Goal: Task Accomplishment & Management: Manage account settings

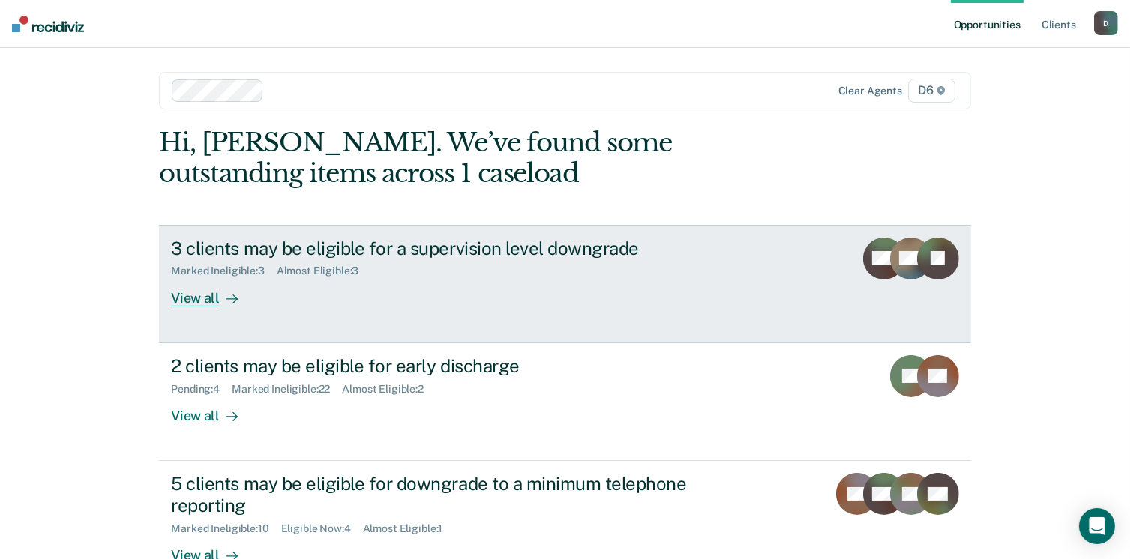
click at [183, 298] on div "View all" at bounding box center [213, 291] width 84 height 29
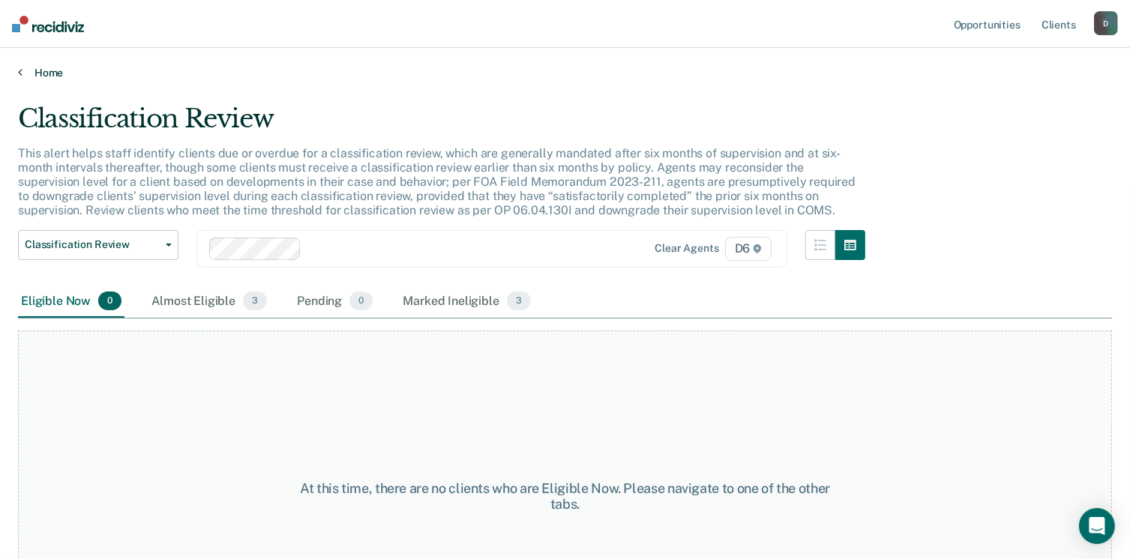
click at [26, 75] on link "Home" at bounding box center [565, 72] width 1094 height 13
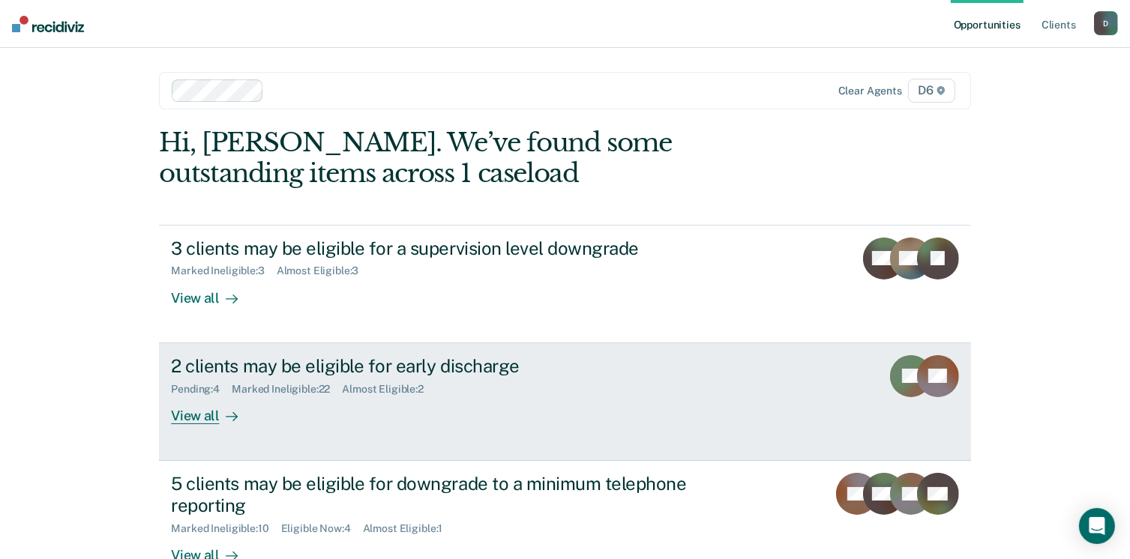
click at [190, 417] on div "View all" at bounding box center [213, 409] width 84 height 29
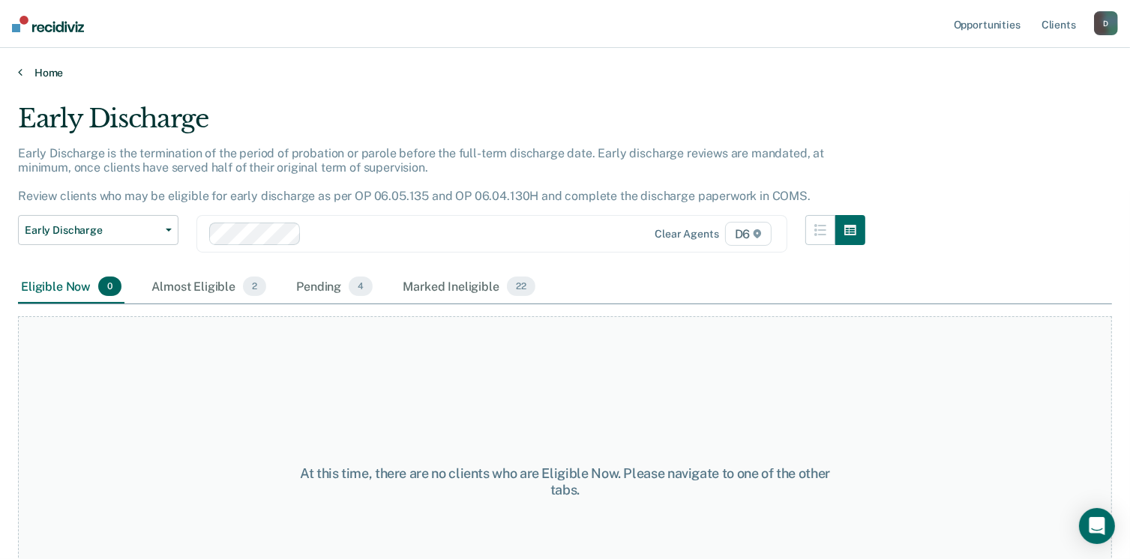
click at [30, 66] on link "Home" at bounding box center [565, 72] width 1094 height 13
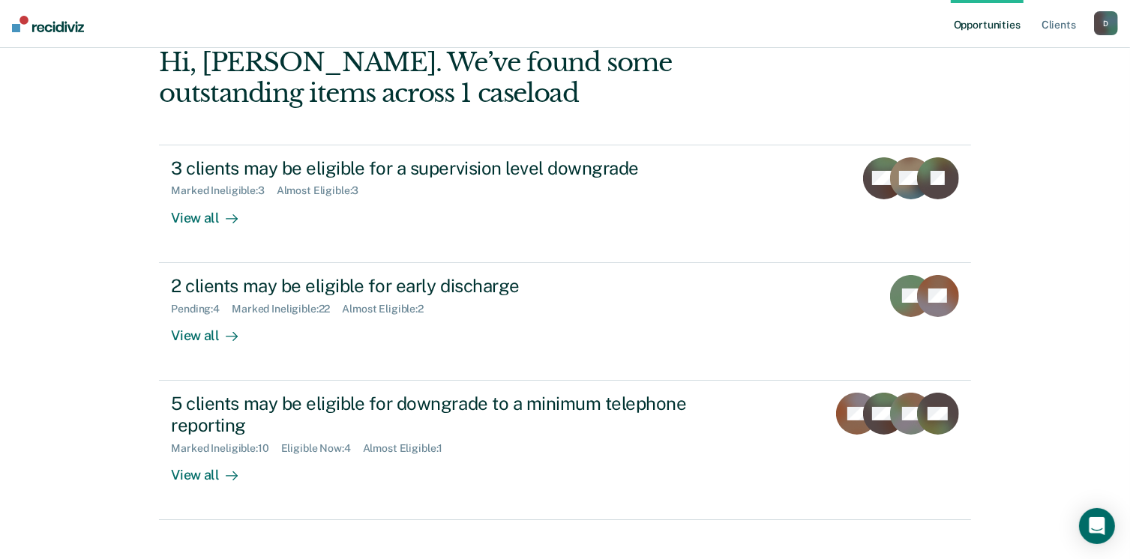
scroll to position [90, 0]
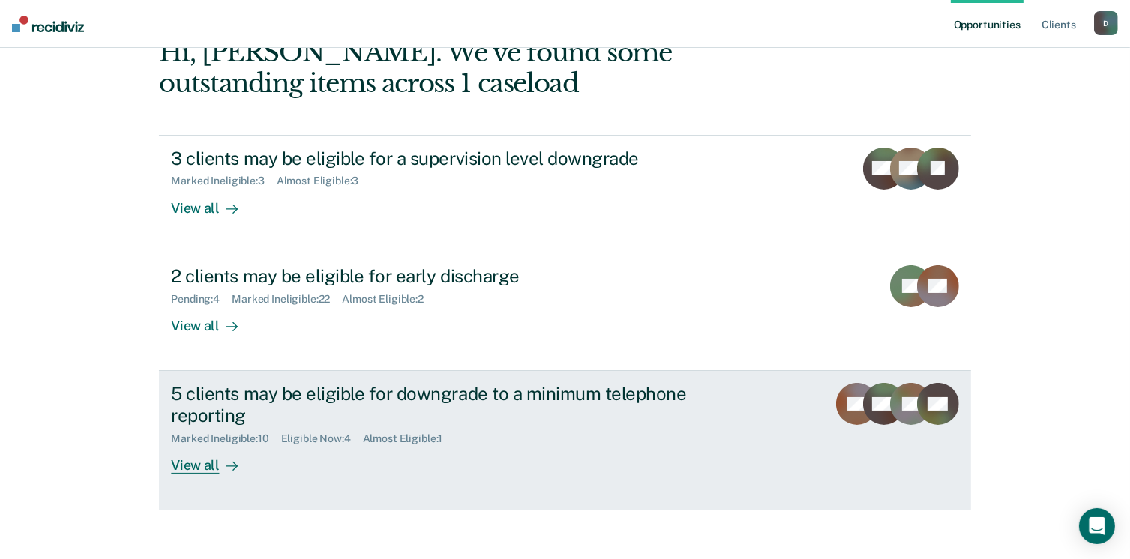
click at [199, 457] on div "View all" at bounding box center [213, 459] width 84 height 29
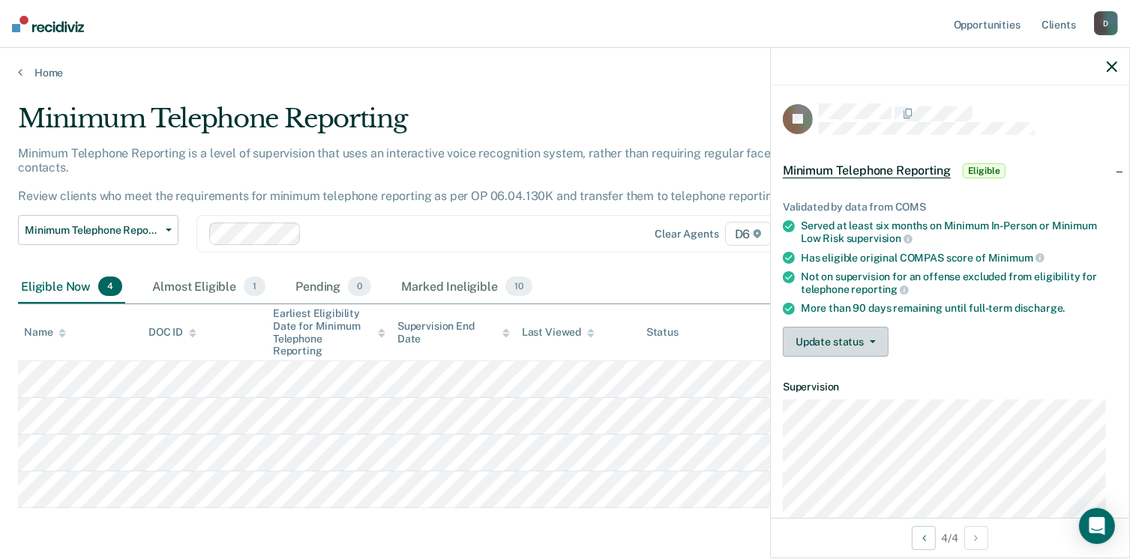
click at [824, 340] on button "Update status" at bounding box center [836, 342] width 106 height 30
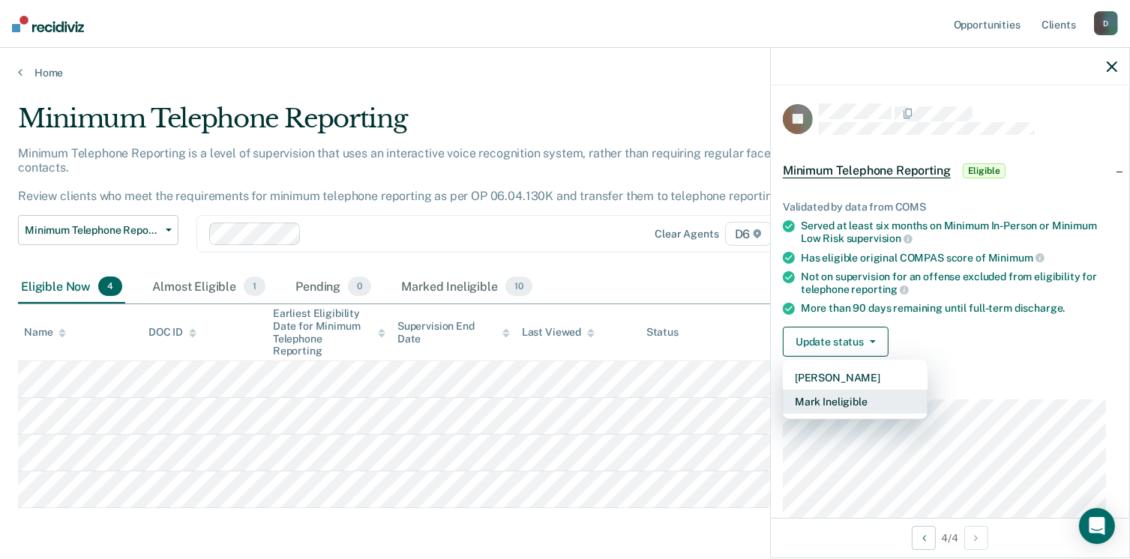
click at [826, 400] on button "Mark Ineligible" at bounding box center [855, 402] width 145 height 24
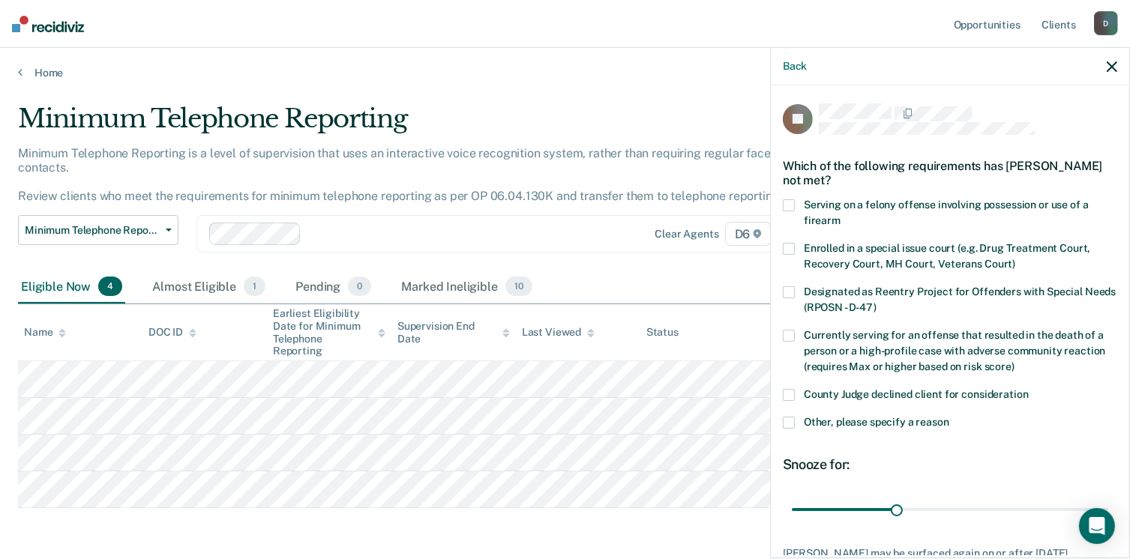
click at [785, 424] on span at bounding box center [789, 423] width 12 height 12
click at [949, 417] on input "Other, please specify a reason" at bounding box center [949, 417] width 0 height 0
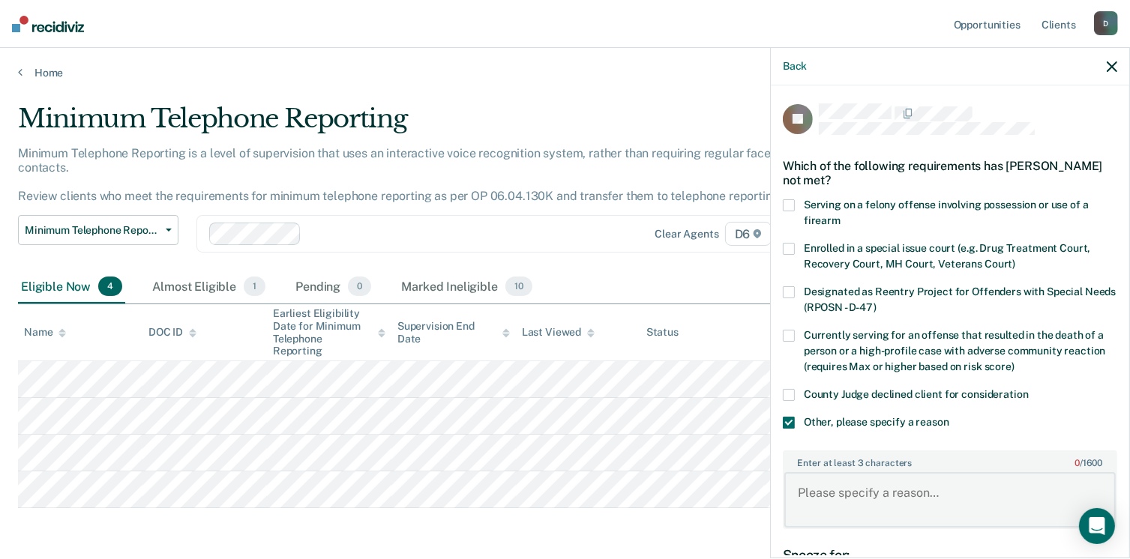
click at [809, 486] on textarea "Enter at least 3 characters 0 / 1600" at bounding box center [949, 499] width 331 height 55
type textarea "Defendant declines"
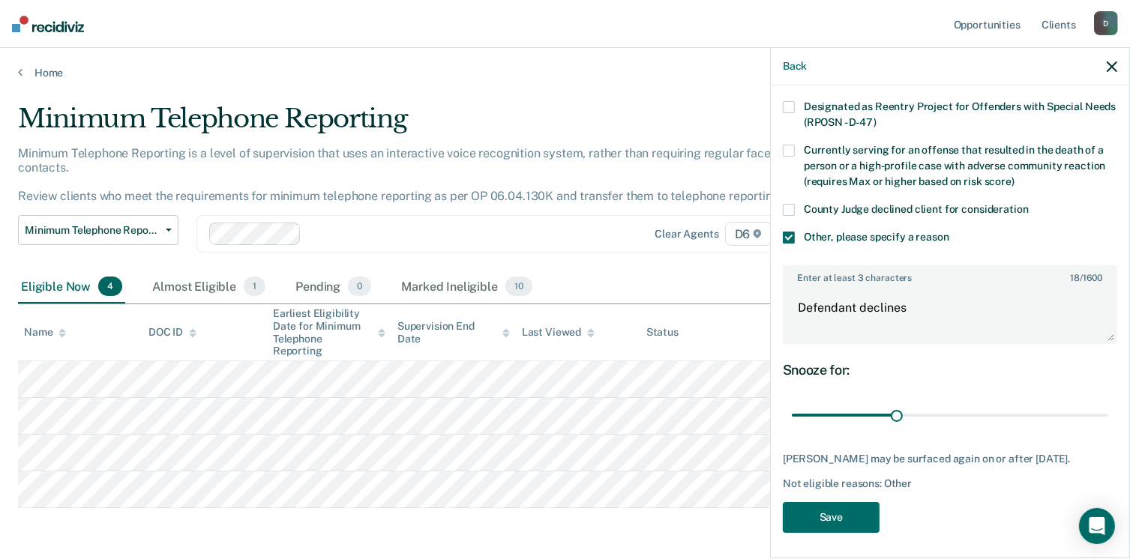
scroll to position [186, 0]
click at [1097, 412] on div "30 days" at bounding box center [950, 415] width 334 height 26
type input "90"
click at [1093, 409] on input "range" at bounding box center [950, 415] width 316 height 26
click at [825, 517] on button "Save" at bounding box center [831, 517] width 97 height 31
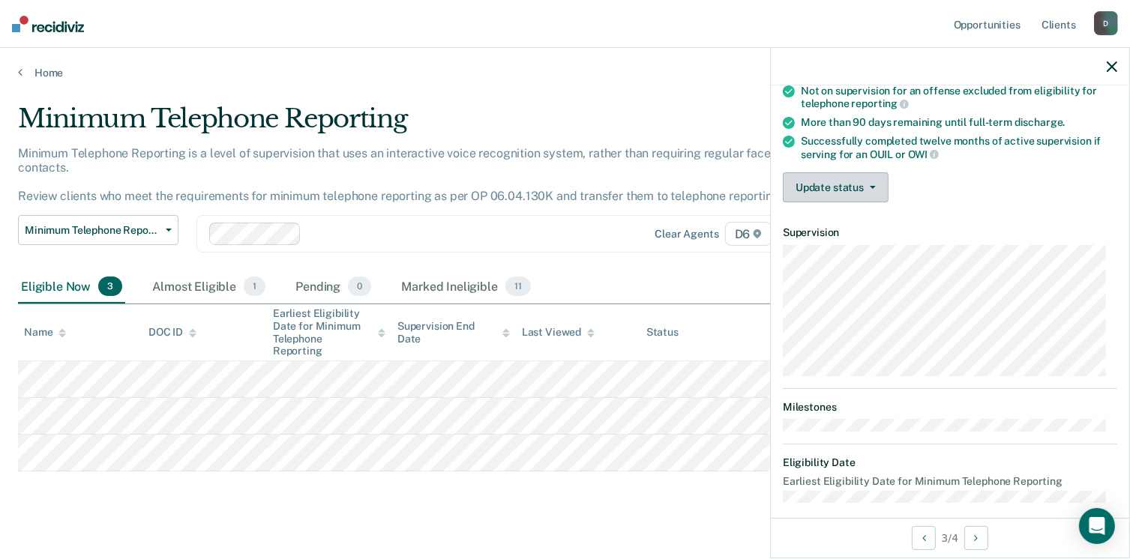
click at [806, 187] on button "Update status" at bounding box center [836, 187] width 106 height 30
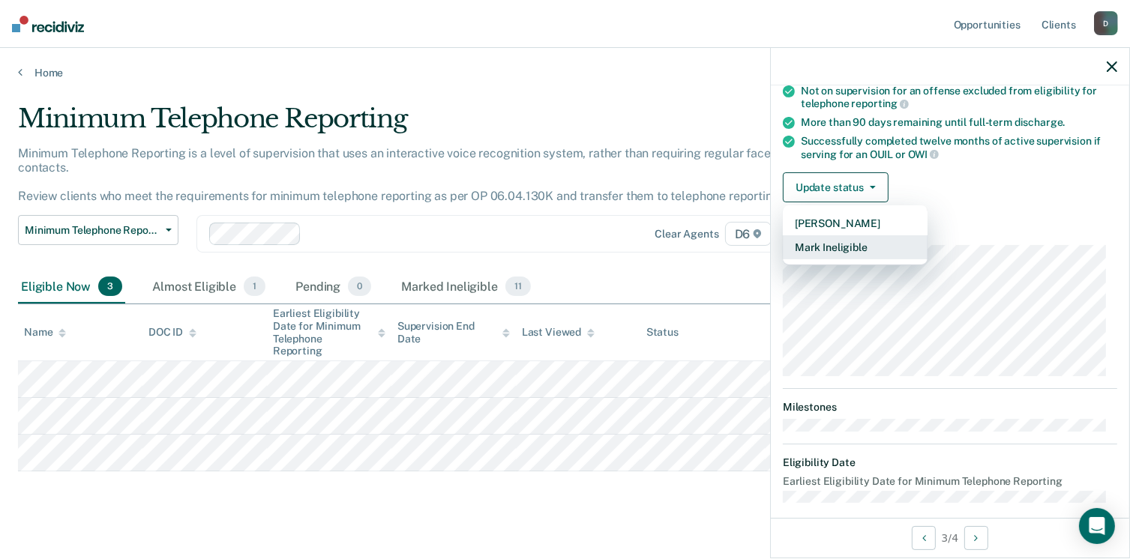
click at [824, 239] on button "Mark Ineligible" at bounding box center [855, 247] width 145 height 24
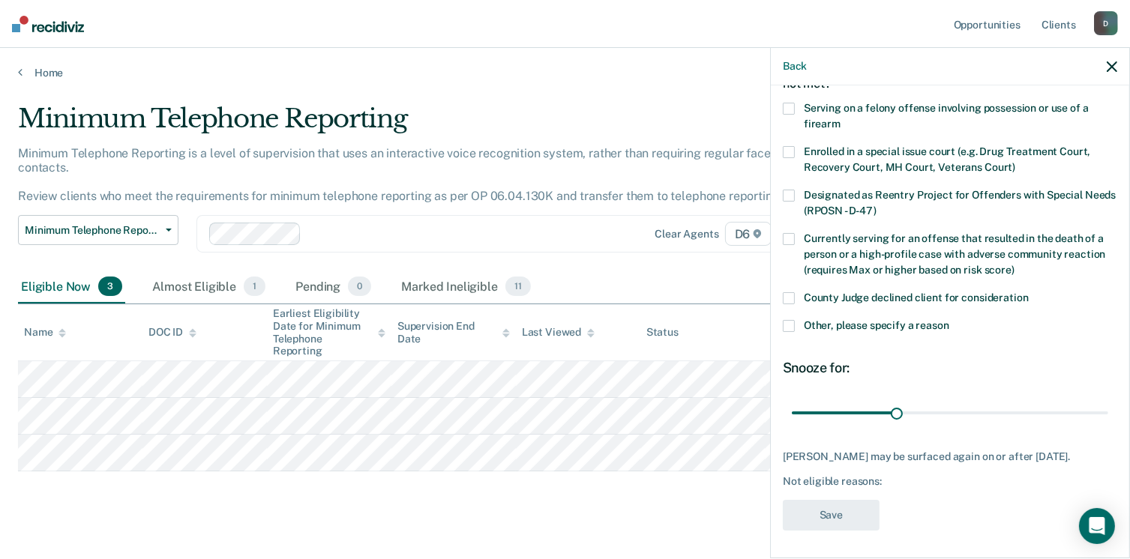
click at [1097, 411] on div "30 days" at bounding box center [950, 413] width 334 height 26
click at [784, 325] on span at bounding box center [789, 326] width 12 height 12
click at [949, 320] on input "Other, please specify a reason" at bounding box center [949, 320] width 0 height 0
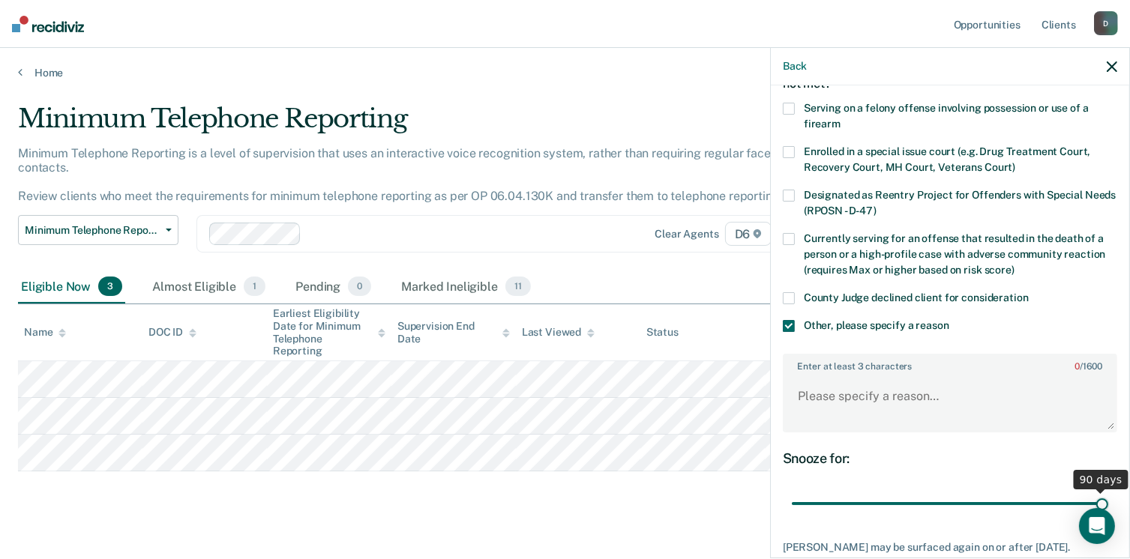
type input "90"
click at [1096, 496] on input "range" at bounding box center [950, 504] width 316 height 26
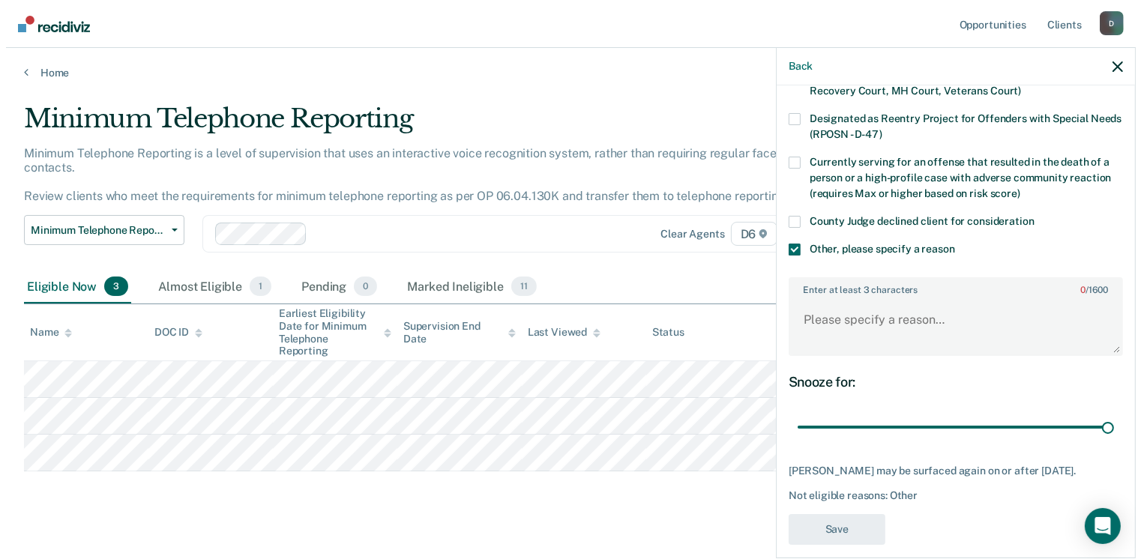
scroll to position [186, 0]
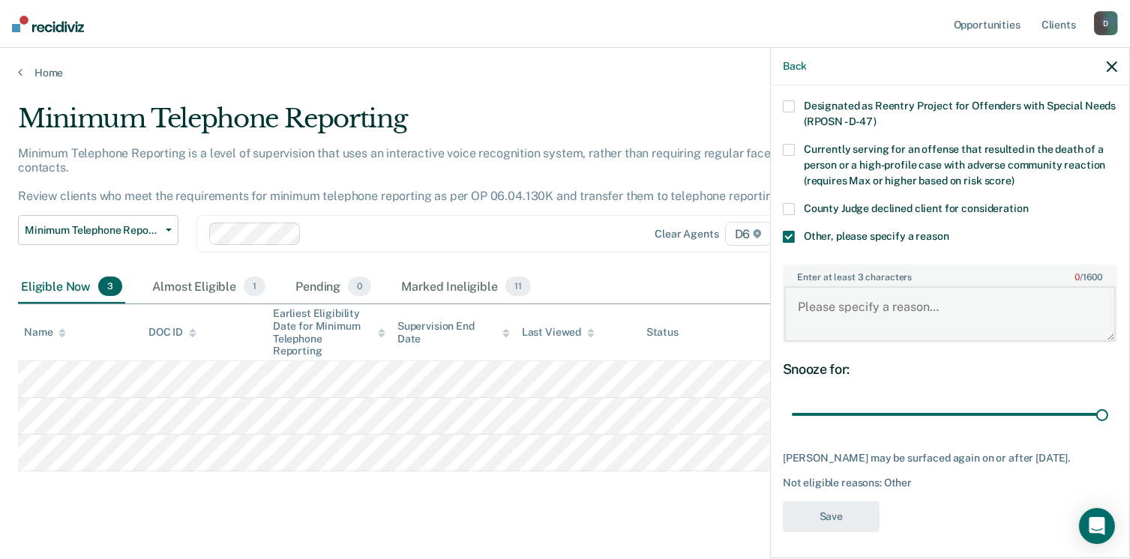
click at [795, 304] on textarea "Enter at least 3 characters 0 / 1600" at bounding box center [949, 313] width 331 height 55
type textarea "defendant declines"
click at [838, 506] on button "Save" at bounding box center [831, 517] width 97 height 31
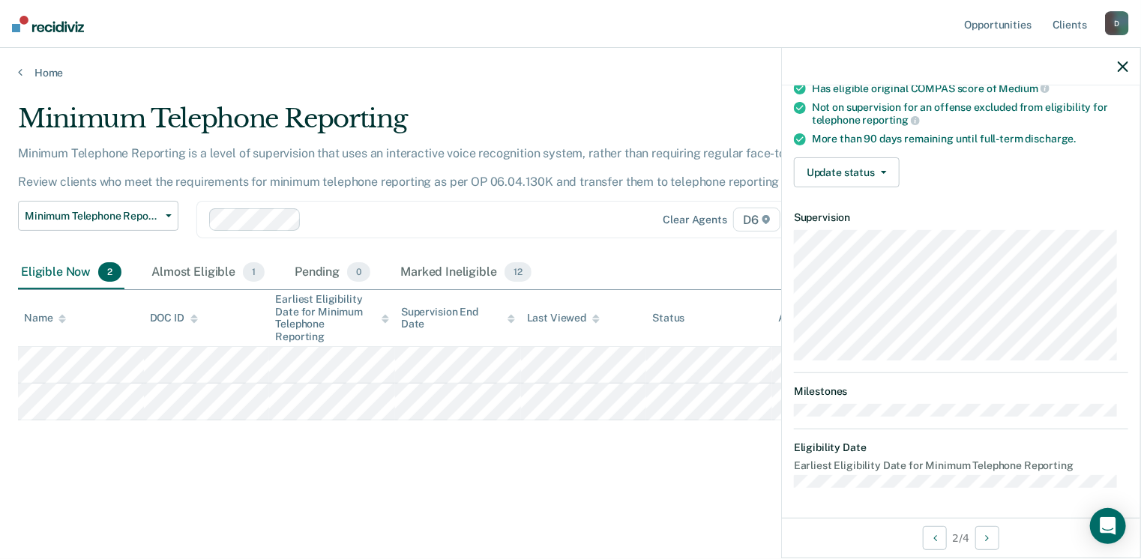
scroll to position [165, 0]
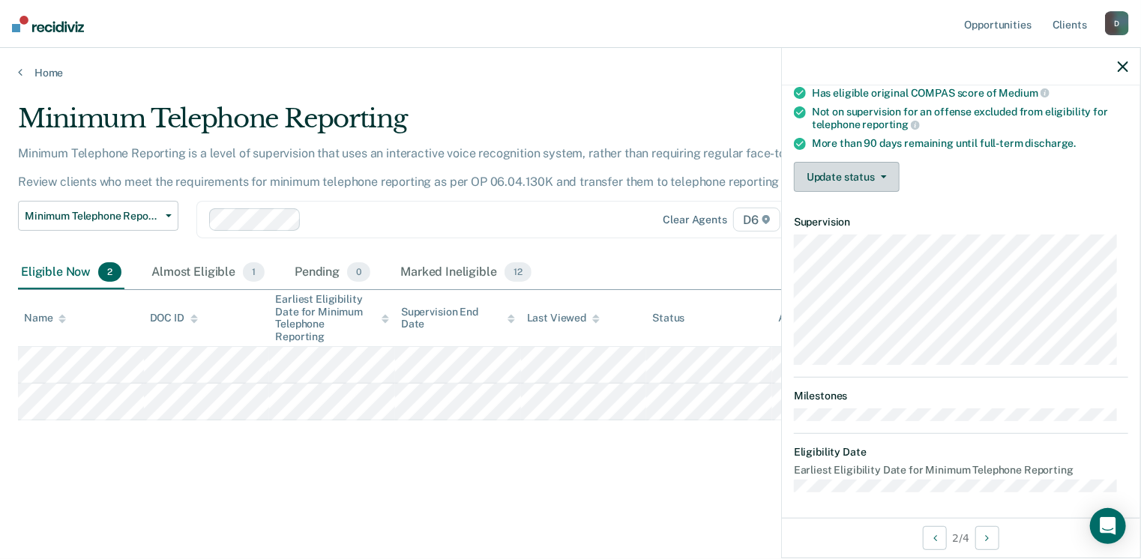
click at [807, 171] on button "Update status" at bounding box center [847, 177] width 106 height 30
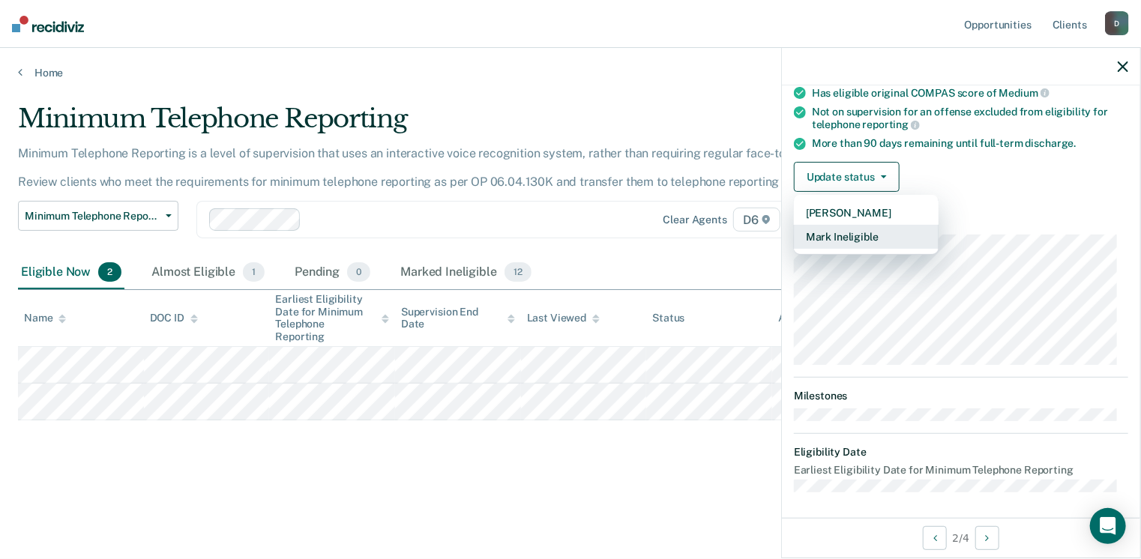
click at [836, 236] on button "Mark Ineligible" at bounding box center [866, 237] width 145 height 24
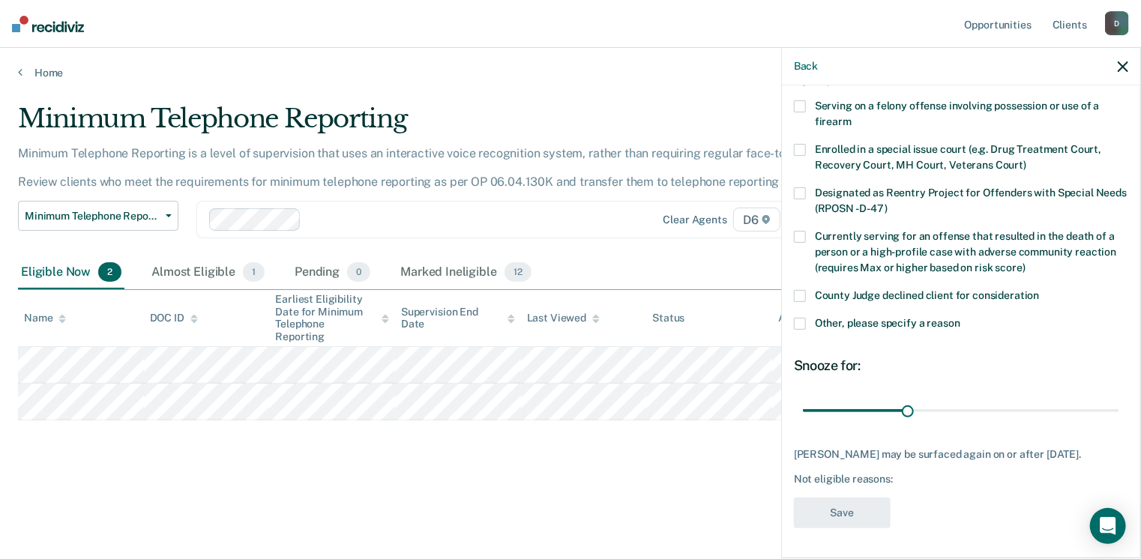
scroll to position [109, 0]
click at [799, 318] on span at bounding box center [800, 324] width 12 height 12
click at [961, 318] on input "Other, please specify a reason" at bounding box center [961, 318] width 0 height 0
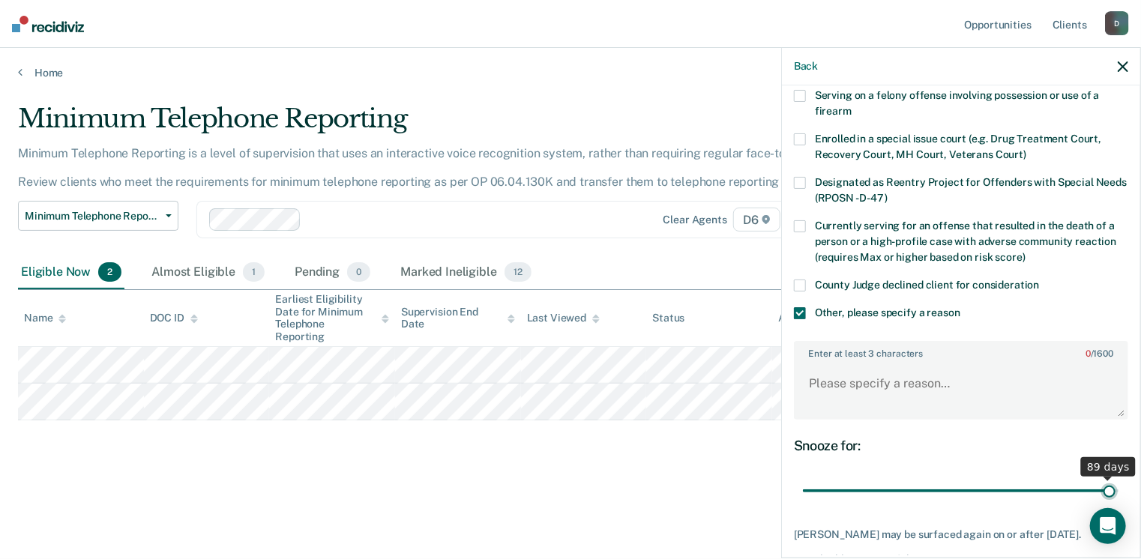
type input "89"
click at [1101, 484] on input "range" at bounding box center [961, 491] width 316 height 26
click at [828, 376] on textarea "Enter at least 3 characters 0 / 1600" at bounding box center [961, 390] width 331 height 55
type textarea "Defendant declines"
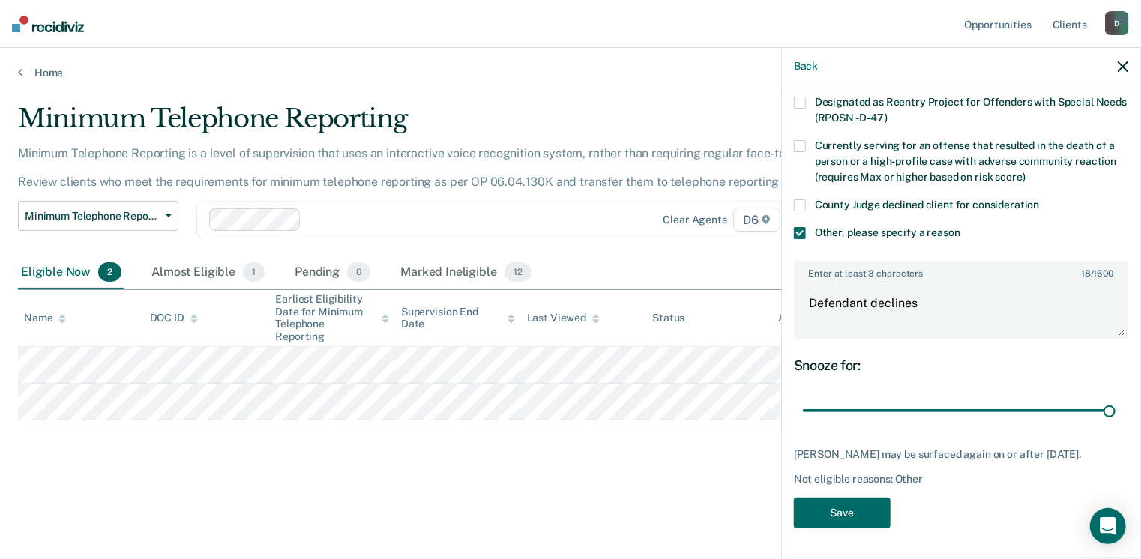
scroll to position [199, 0]
click at [832, 516] on button "Save" at bounding box center [842, 513] width 97 height 31
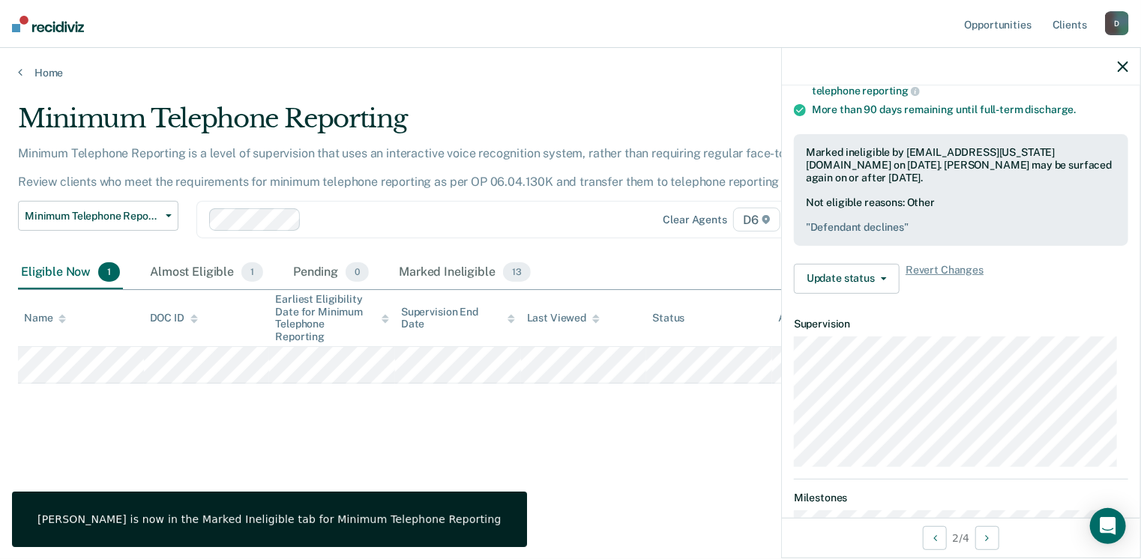
scroll to position [165, 0]
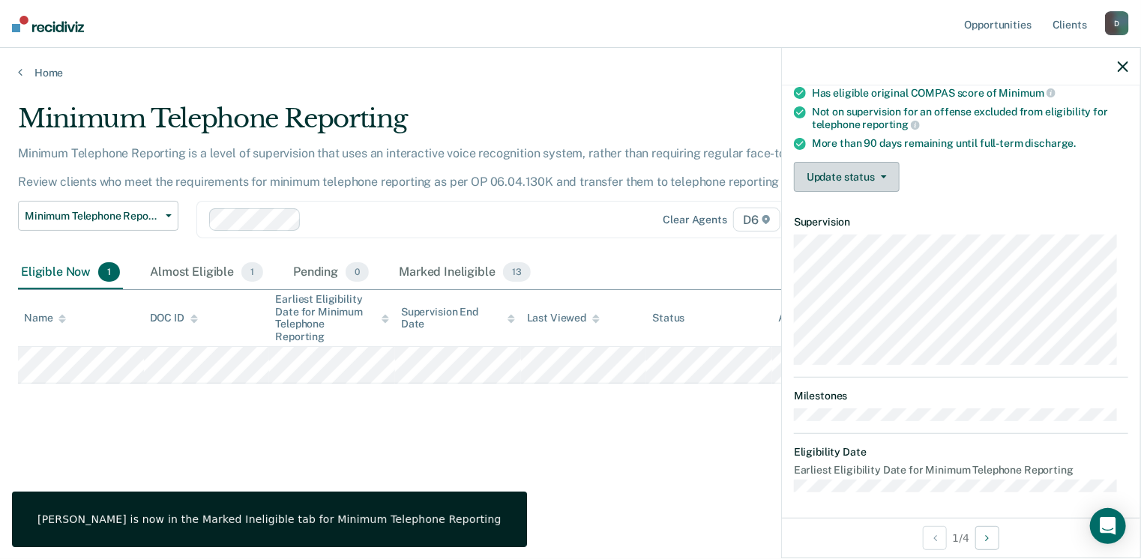
click at [859, 173] on button "Update status" at bounding box center [847, 177] width 106 height 30
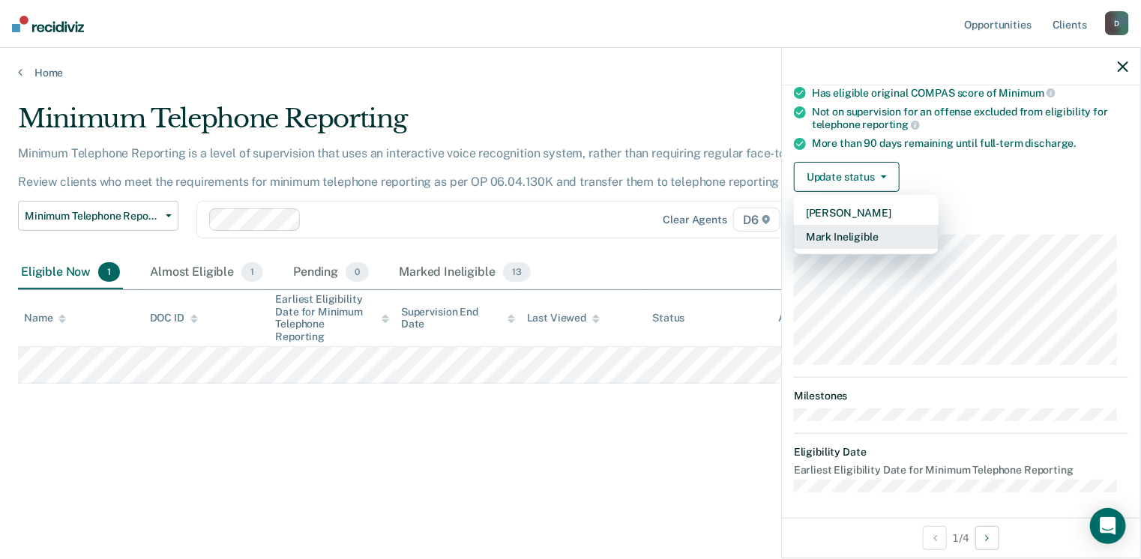
click at [849, 229] on button "Mark Ineligible" at bounding box center [866, 237] width 145 height 24
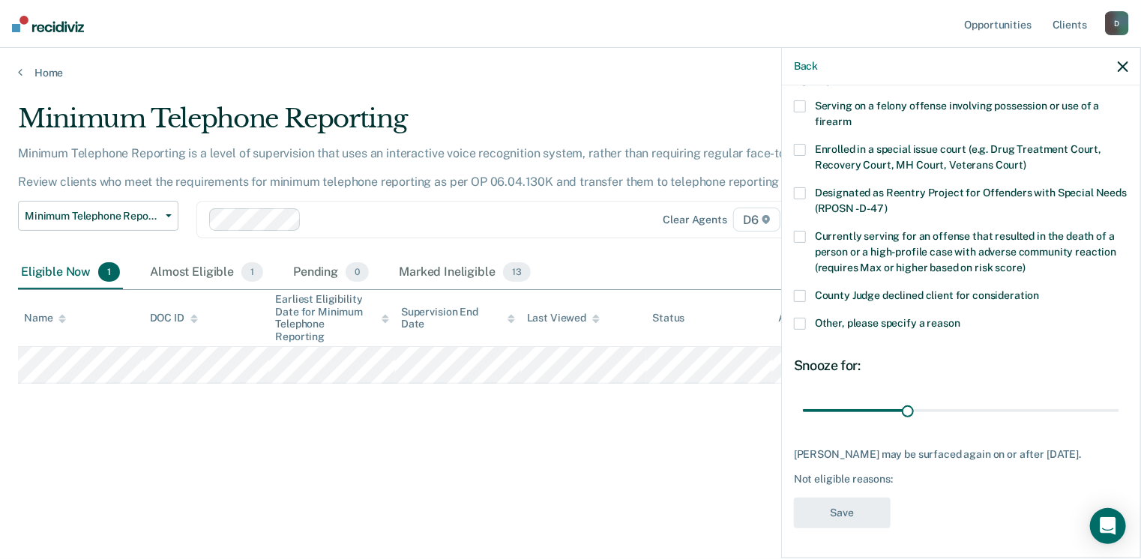
scroll to position [97, 0]
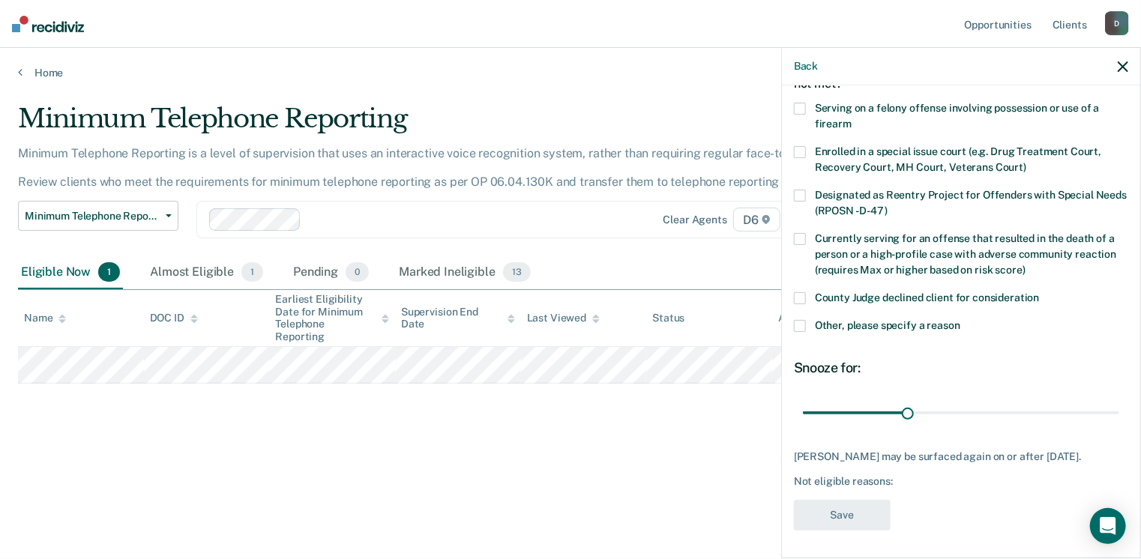
click at [799, 323] on span at bounding box center [800, 326] width 12 height 12
click at [961, 320] on input "Other, please specify a reason" at bounding box center [961, 320] width 0 height 0
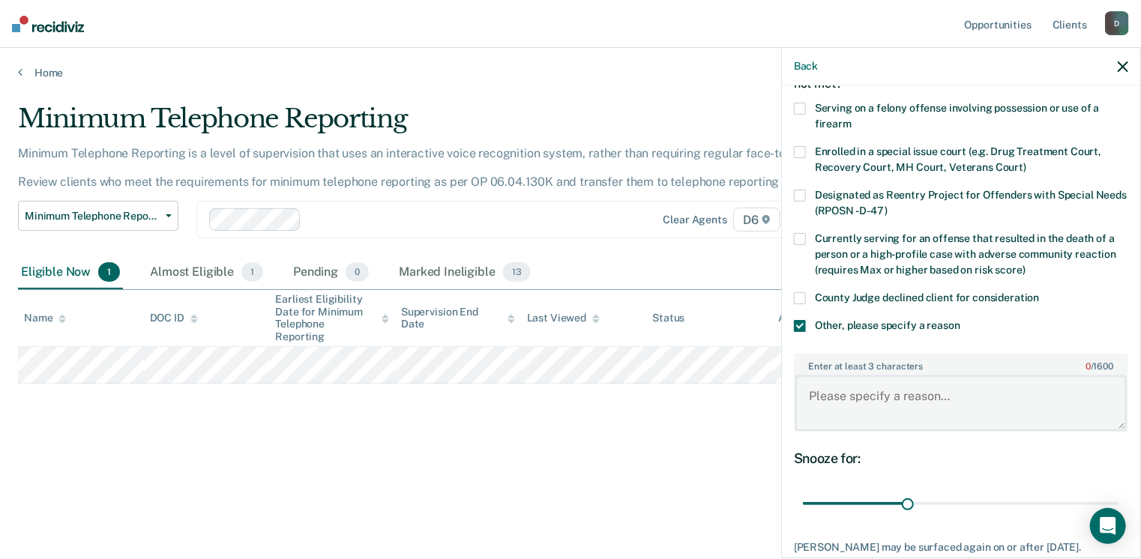
click at [823, 406] on textarea "Enter at least 3 characters 0 / 1600" at bounding box center [961, 403] width 331 height 55
type textarea "In the process of submitting a discharge"
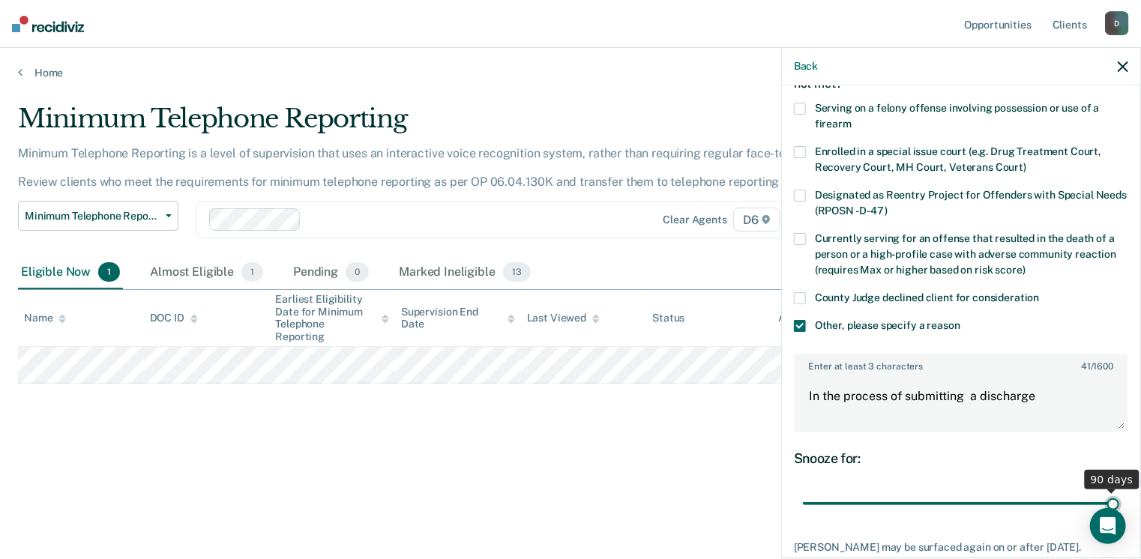
type input "90"
click at [1104, 499] on input "range" at bounding box center [961, 504] width 316 height 26
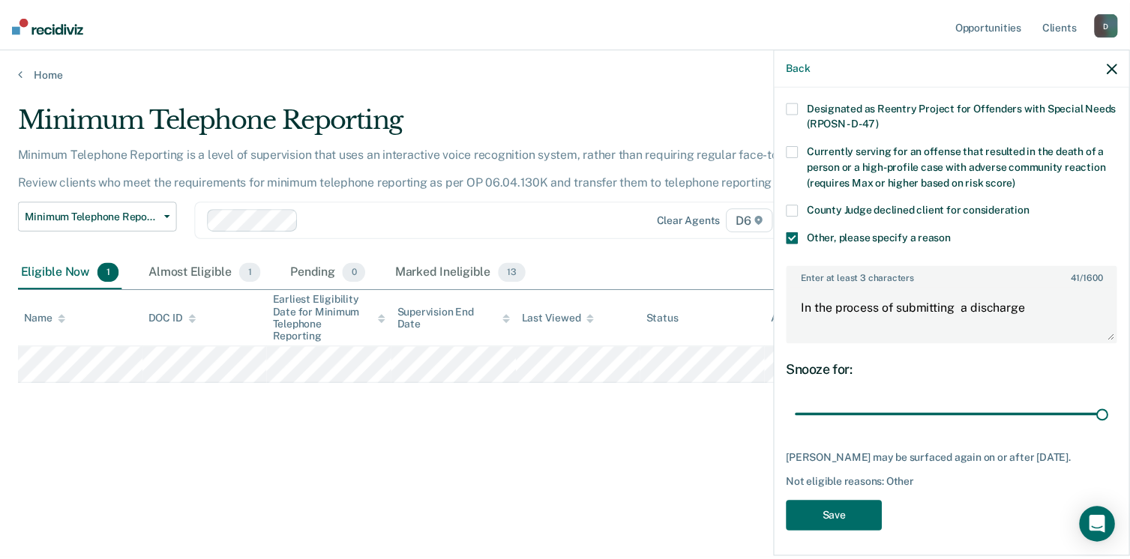
scroll to position [186, 0]
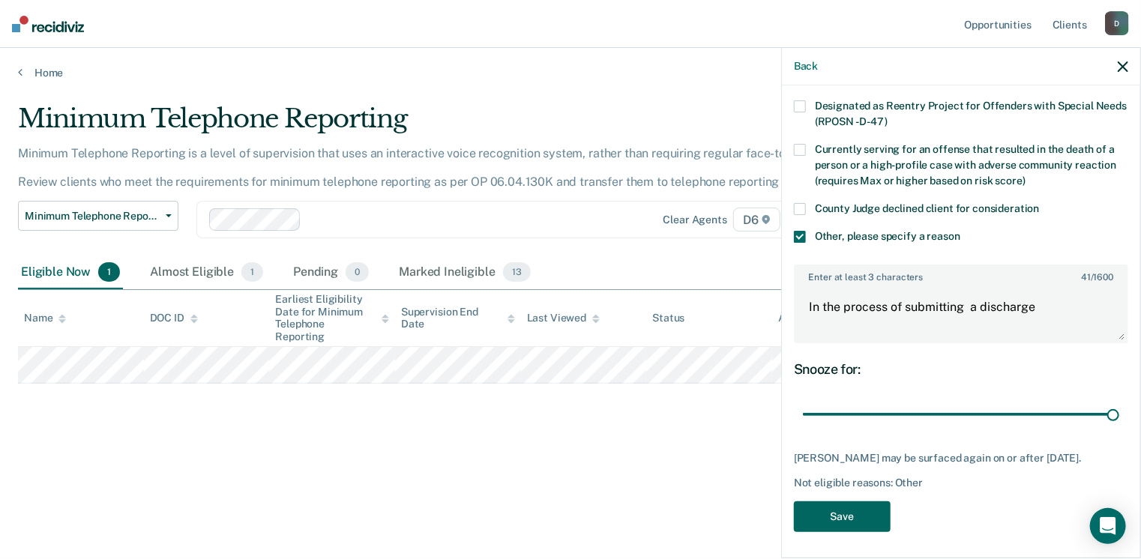
click at [848, 514] on button "Save" at bounding box center [842, 517] width 97 height 31
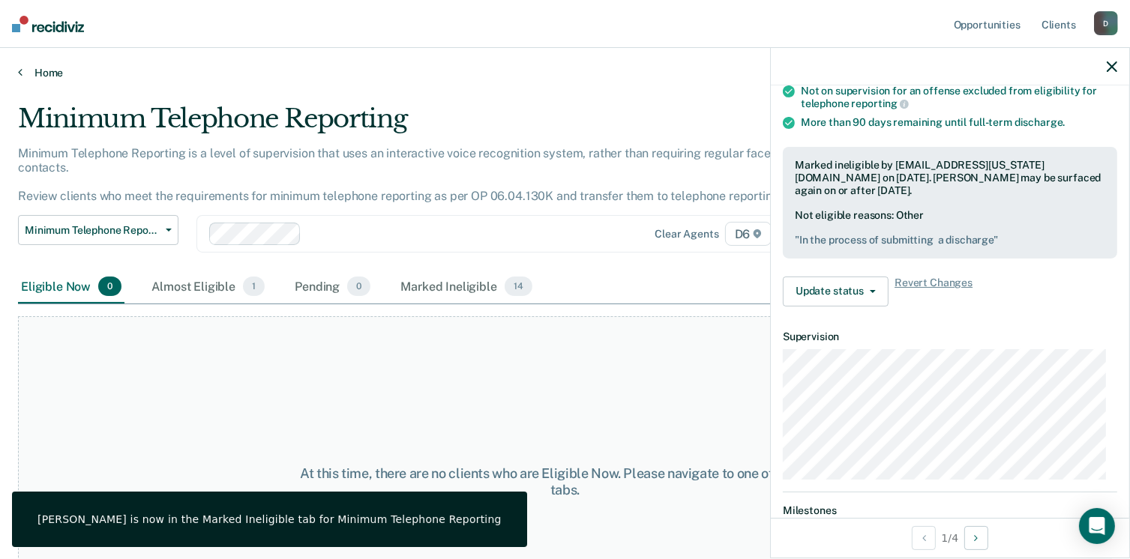
click at [22, 71] on link "Home" at bounding box center [565, 72] width 1094 height 13
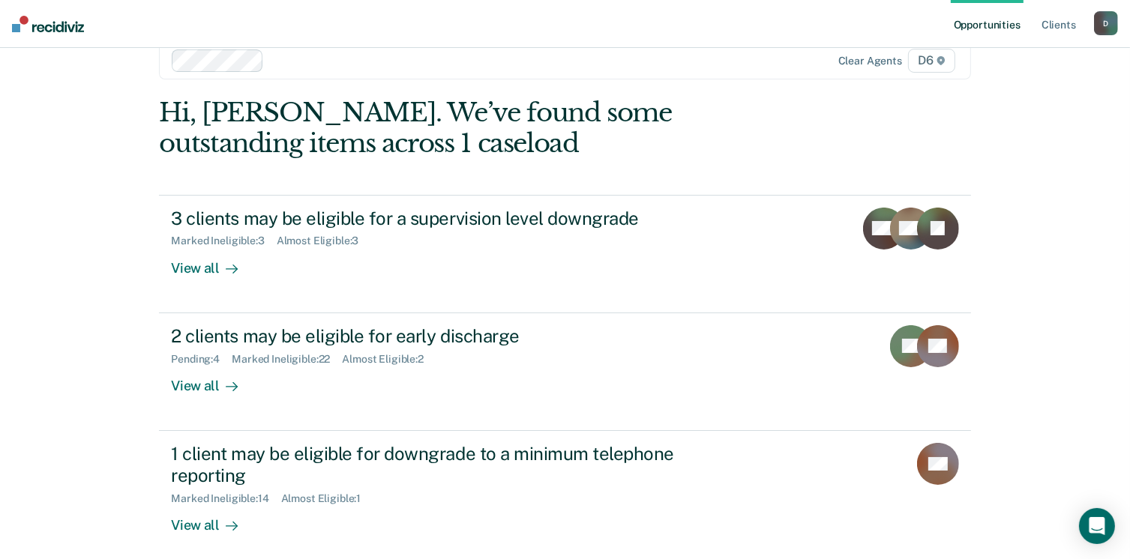
scroll to position [100, 0]
